Goal: Task Accomplishment & Management: Use online tool/utility

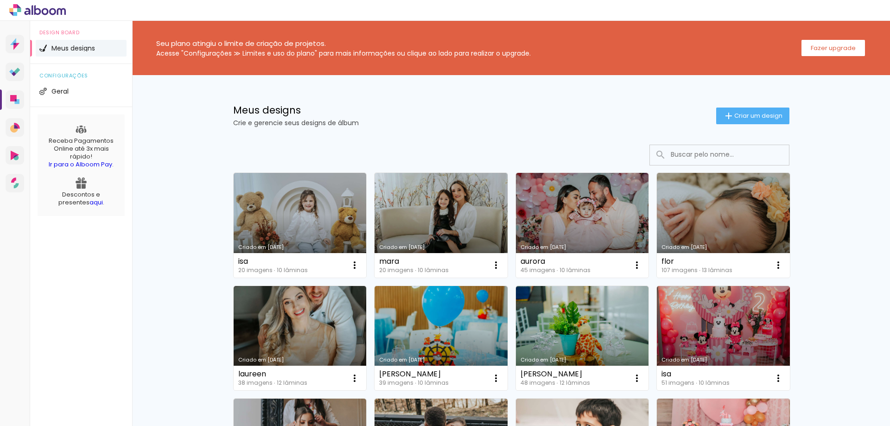
click at [710, 94] on div "Meus designs Crie e gerencie seus designs de álbum Criar um design" at bounding box center [511, 105] width 603 height 60
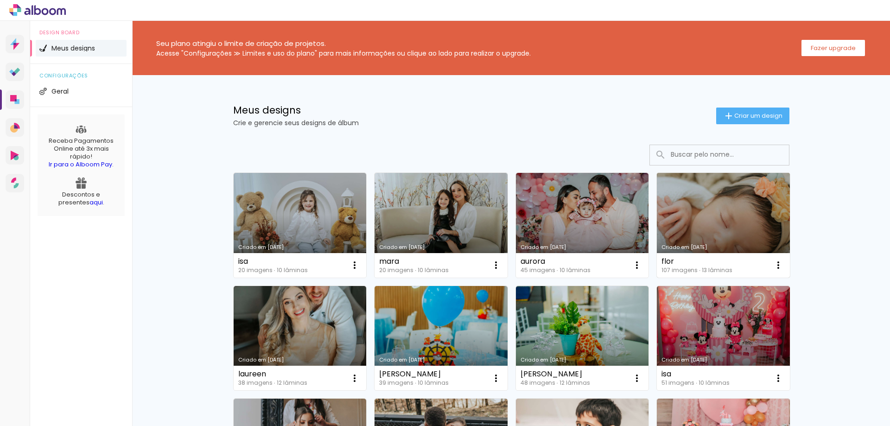
click at [719, 207] on link "Criado em [DATE]" at bounding box center [723, 225] width 133 height 105
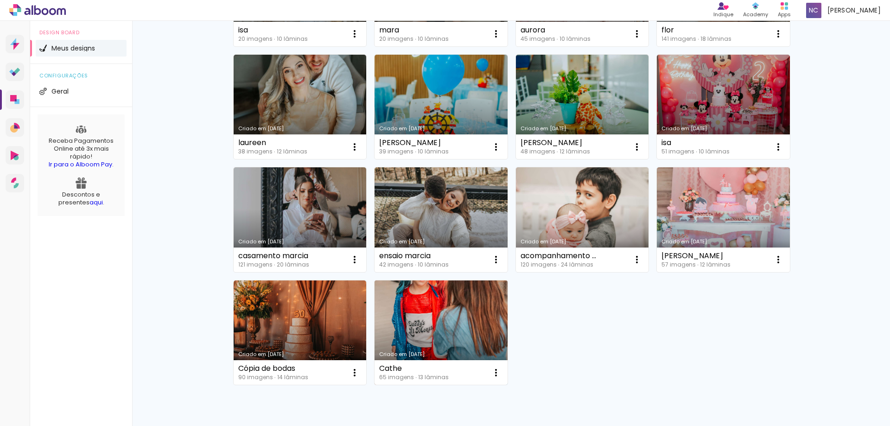
scroll to position [277, 0]
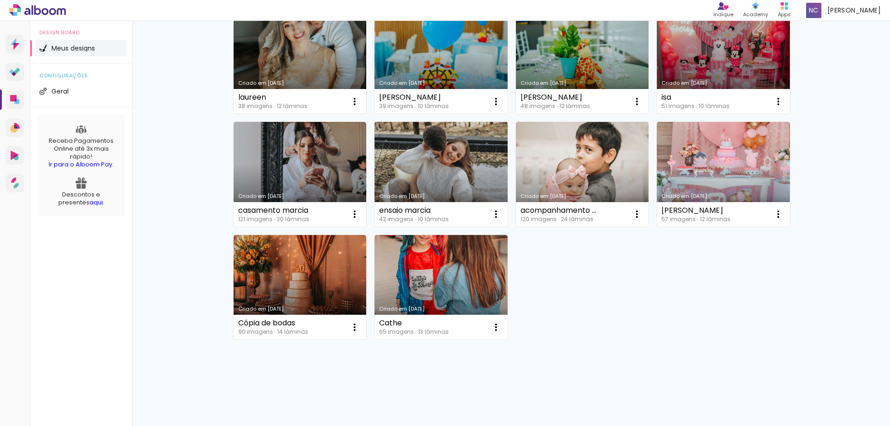
click at [450, 185] on link "Criado em [DATE]" at bounding box center [441, 174] width 133 height 105
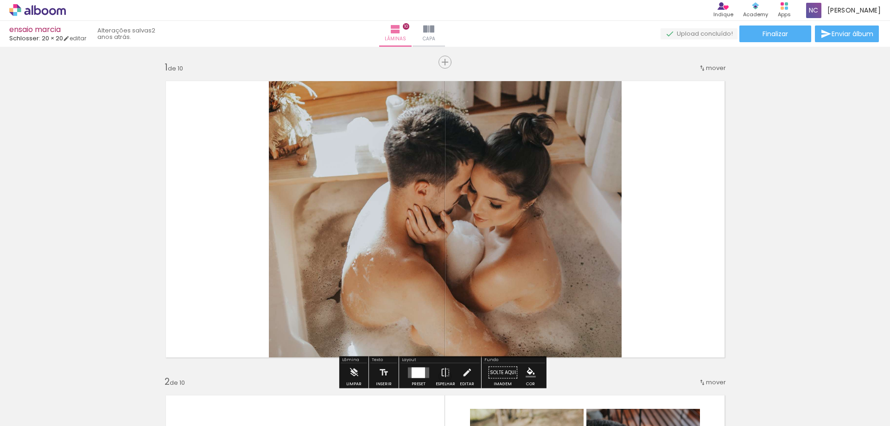
scroll to position [92, 0]
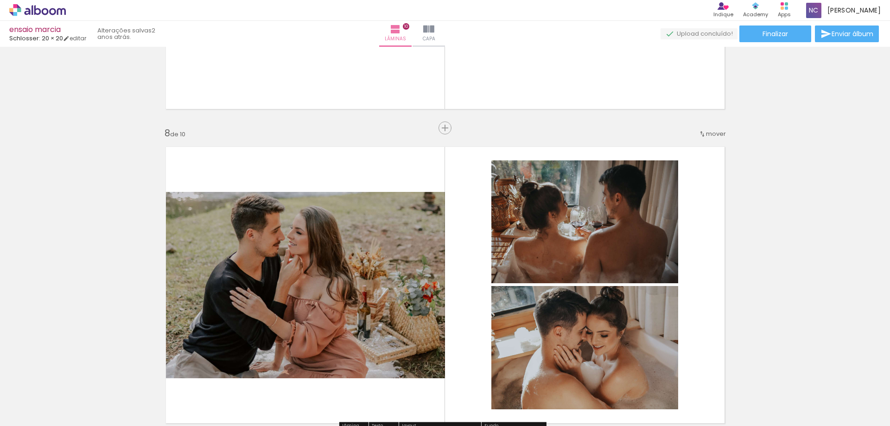
scroll to position [2107, 0]
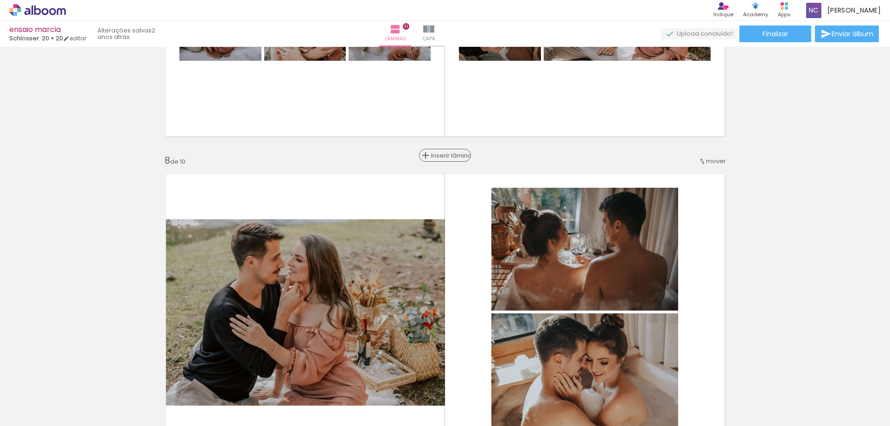
click at [441, 156] on span "Inserir lâmina" at bounding box center [449, 156] width 36 height 6
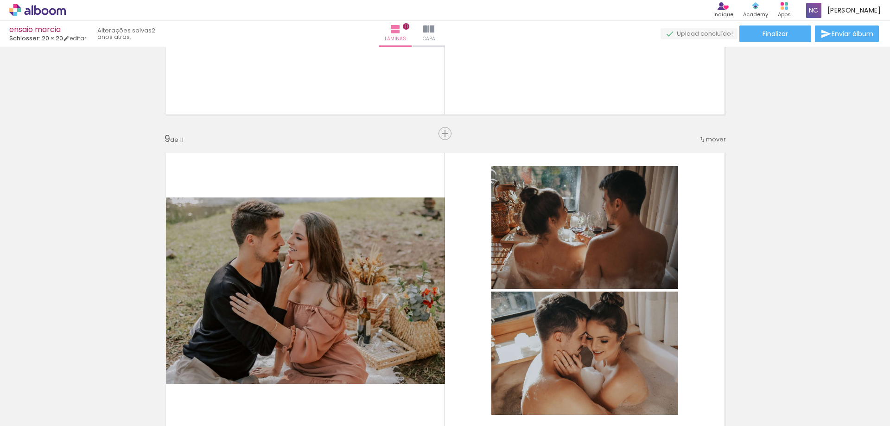
scroll to position [2385, 0]
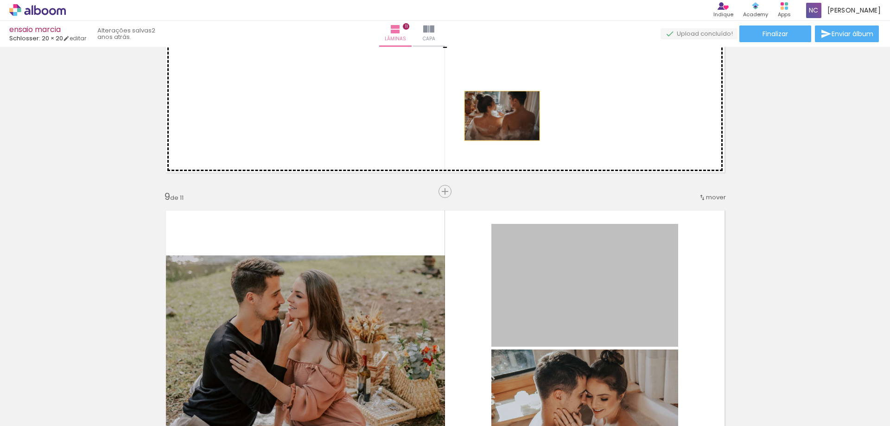
drag, startPoint x: 636, startPoint y: 288, endPoint x: 498, endPoint y: 116, distance: 220.6
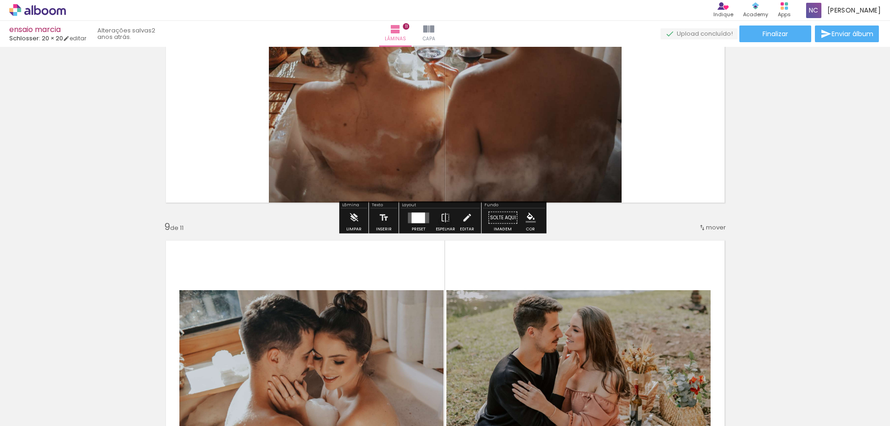
scroll to position [2339, 0]
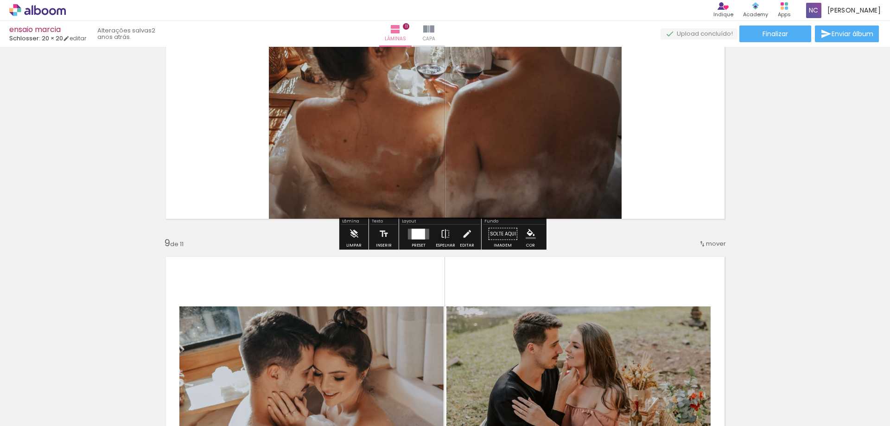
click at [417, 234] on div at bounding box center [418, 234] width 13 height 11
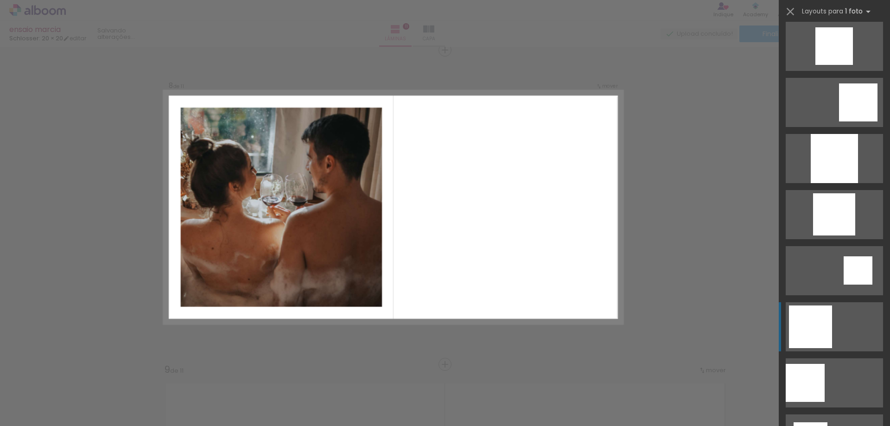
scroll to position [867, 0]
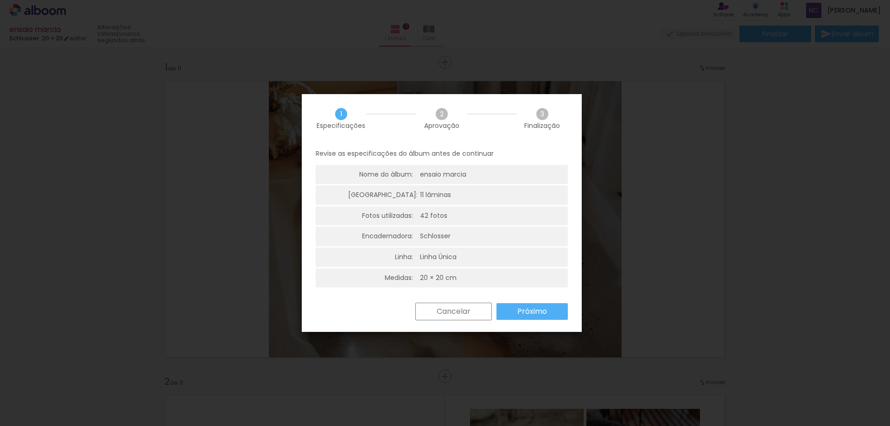
click at [0, 0] on slot "Próximo" at bounding box center [0, 0] width 0 height 0
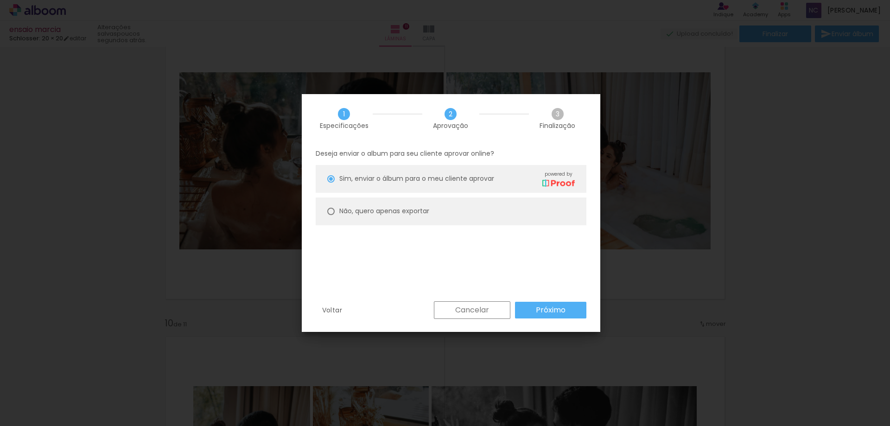
scroll to position [1298, 0]
click at [391, 218] on paper-radio-button "Não, quero apenas exportar" at bounding box center [451, 212] width 271 height 28
type paper-radio-button "on"
click at [0, 0] on slot "Próximo" at bounding box center [0, 0] width 0 height 0
type input "Alta, 300 DPI"
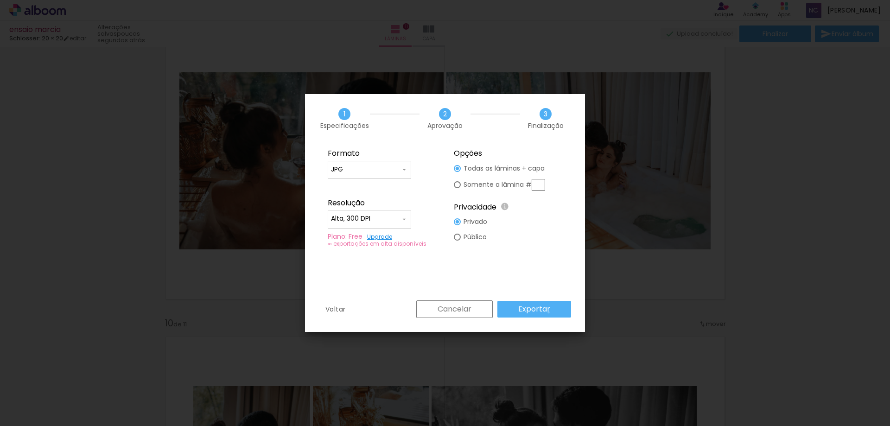
click at [550, 312] on paper-button "Exportar" at bounding box center [534, 309] width 74 height 17
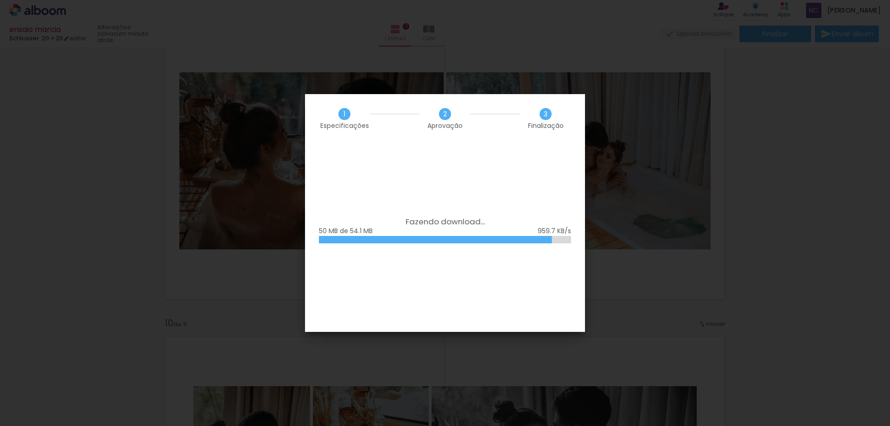
scroll to position [1298, 0]
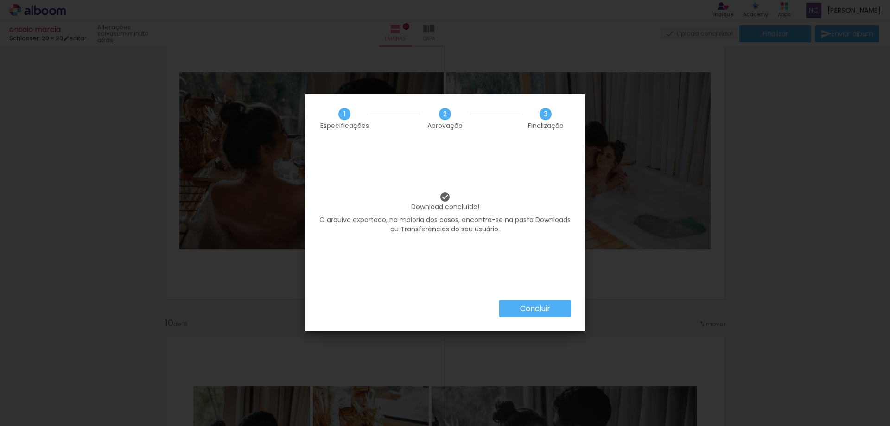
scroll to position [1298, 0]
click at [0, 0] on slot "Concluir" at bounding box center [0, 0] width 0 height 0
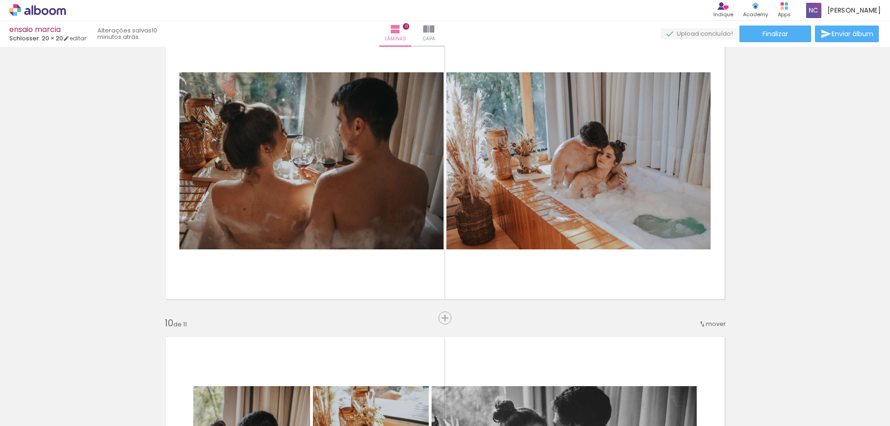
scroll to position [1298, 0]
